Goal: Find specific page/section: Find specific page/section

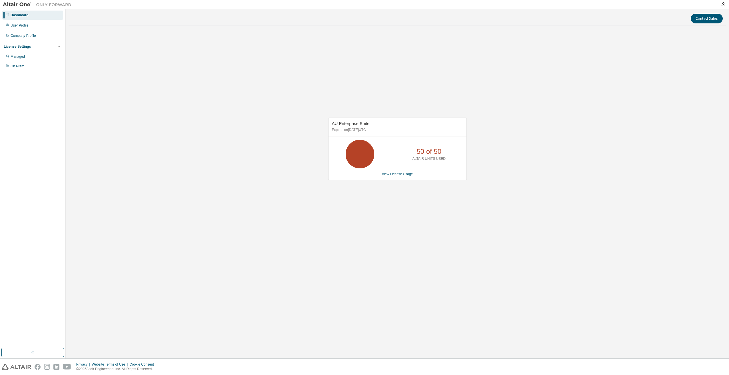
drag, startPoint x: 413, startPoint y: 156, endPoint x: 443, endPoint y: 152, distance: 30.6
click at [443, 152] on div "50 of 50 ALTAIR UNITS USED" at bounding box center [429, 154] width 46 height 29
click at [404, 288] on div "Contact Sales AU Enterprise Suite Expires on [DATE] UTC 50 of 50 ALTAIR UNITS U…" at bounding box center [398, 184] width 658 height 344
click at [402, 167] on div "50 of 50 ALTAIR UNITS USED" at bounding box center [398, 154] width 138 height 29
